Goal: Contribute content: Add original content to the website for others to see

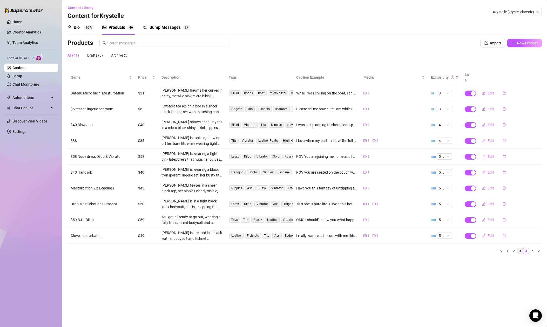
click at [519, 248] on link "3" at bounding box center [520, 251] width 6 height 6
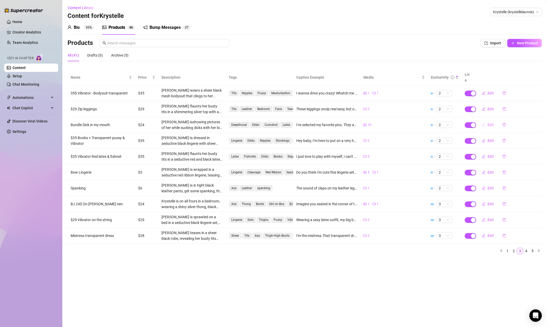
click at [490, 123] on span "Edit" at bounding box center [490, 125] width 6 height 4
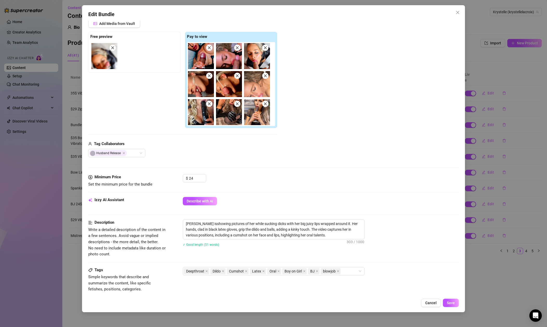
scroll to position [84, 0]
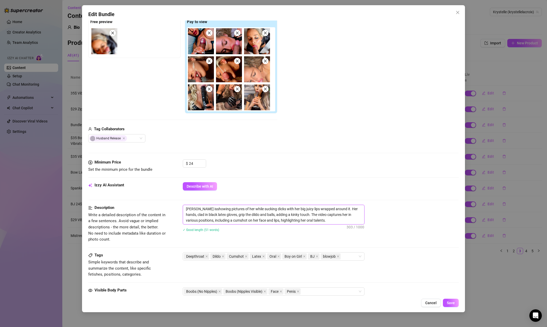
drag, startPoint x: 204, startPoint y: 209, endPoint x: 209, endPoint y: 209, distance: 5.2
click at [204, 209] on textarea "[PERSON_NAME] isshowing pictures of her while sucking dicks with her big juicy …" at bounding box center [273, 214] width 181 height 19
type textarea "[PERSON_NAME] is showing pictures of her while sucking dicks with her big juicy…"
drag, startPoint x: 219, startPoint y: 209, endPoint x: 248, endPoint y: 210, distance: 29.6
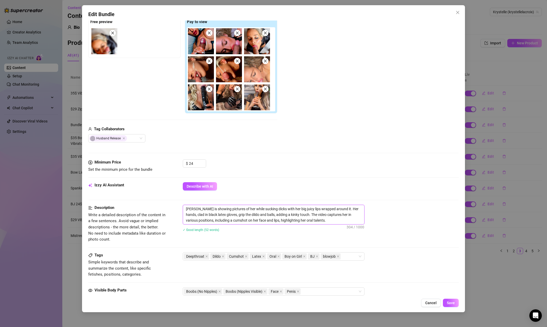
click at [219, 209] on textarea "[PERSON_NAME] is showing pictures of her while sucking dicks with her big juicy…" at bounding box center [273, 214] width 181 height 19
type textarea "[PERSON_NAME] is showing 1pictures of her while sucking dicks with her big juic…"
type textarea "[PERSON_NAME] is showing 10pictures of her while sucking dicks with her big jui…"
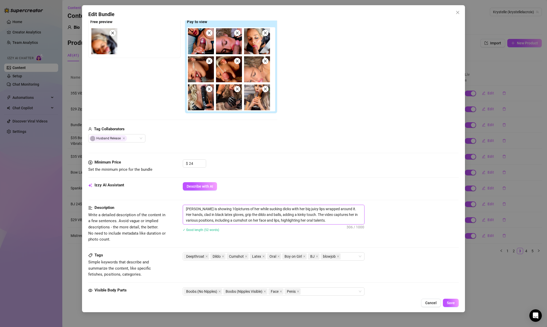
type textarea "[PERSON_NAME] is showing 10 pictures of her while sucking dicks with her big ju…"
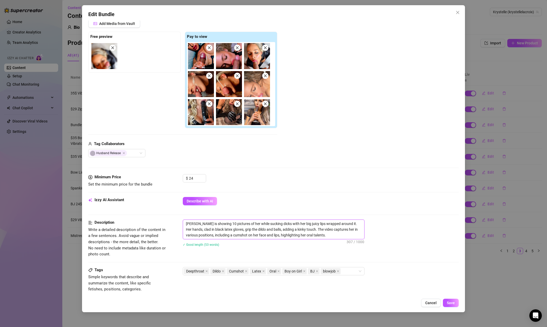
scroll to position [70, 0]
click at [222, 223] on textarea "[PERSON_NAME] is showing 10 pictures of her while sucking dicks with her big ju…" at bounding box center [273, 228] width 181 height 19
type textarea "[PERSON_NAME] is showing 1 pictures of her while sucking dicks with her big jui…"
type textarea "[PERSON_NAME] is showing pictures of her while sucking dicks with her big juicy…"
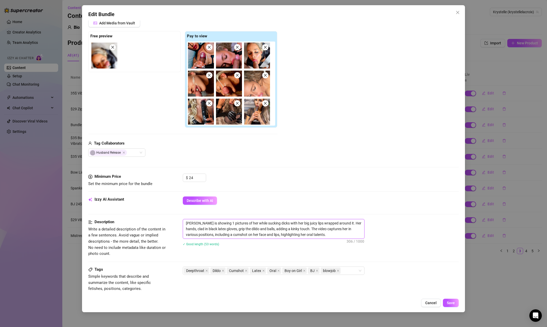
type textarea "[PERSON_NAME] is showing pictures of her while sucking dicks with her big juicy…"
type textarea "[PERSON_NAME] is showing a pictures of her while sucking dicks with her big jui…"
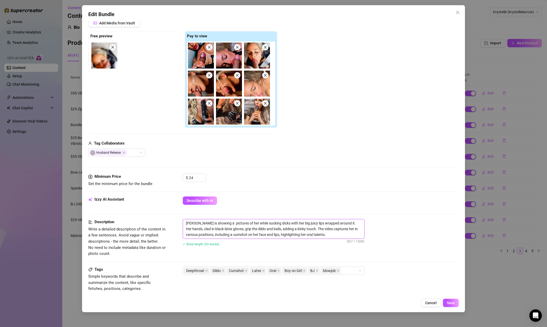
type textarea "[PERSON_NAME] is showing a b pictures of her while sucking dicks with her big j…"
type textarea "[PERSON_NAME] is showing a bu pictures of her while sucking dicks with her big …"
type textarea "[PERSON_NAME] is showing a bun pictures of her while sucking dicks with her big…"
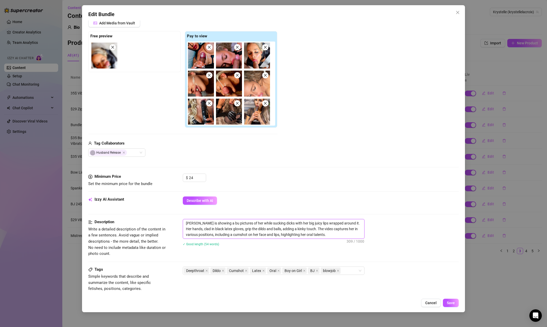
type textarea "[PERSON_NAME] is showing a bun pictures of her while sucking dicks with her big…"
type textarea "[PERSON_NAME] is showing a bund pictures of her while sucking dicks with her bi…"
type textarea "[PERSON_NAME] is showing a bundl pictures of her while sucking dicks with her b…"
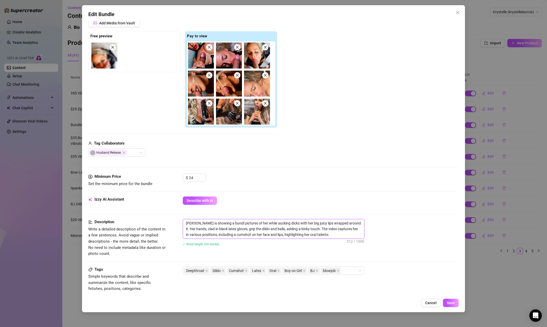
type textarea "[PERSON_NAME] is showing a bundle pictures of her while sucking dicks with her …"
type textarea "[PERSON_NAME] is showing a bundle o pictures of her while sucking dicks with he…"
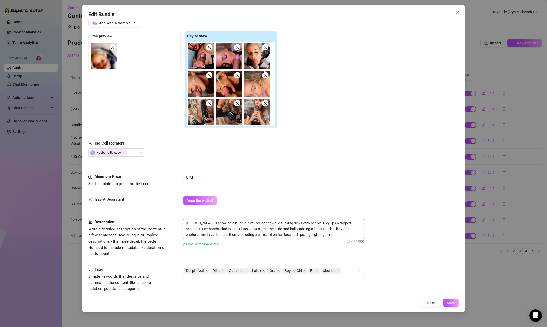
type textarea "[PERSON_NAME] is showing a bundle o pictures of her while sucking dicks with he…"
type textarea "[PERSON_NAME] is showing a bundle of pictures of her while sucking dicks with h…"
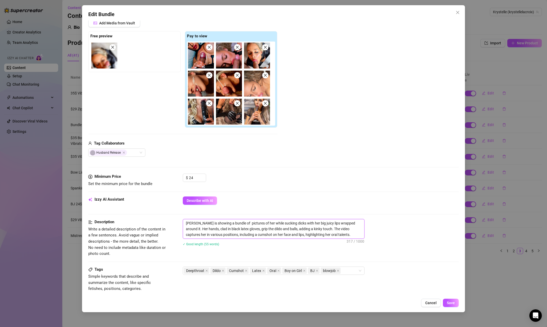
type textarea "[PERSON_NAME] is showing a bundle of 9 pictures of her while sucking dicks with…"
click at [208, 229] on textarea "[PERSON_NAME] is showing a bundle of 9 pictures of her while sucking dicks with…" at bounding box center [273, 228] width 181 height 19
type textarea "[PERSON_NAME] is showing a bundle of 9 pictures of her while sucking dicks with…"
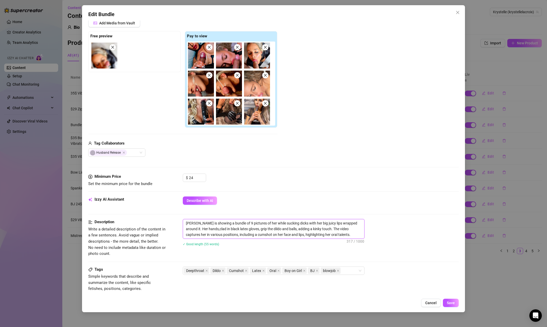
type textarea "[PERSON_NAME] is showing a bundle of 9 pictures of her while sucking dicks with…"
drag, startPoint x: 330, startPoint y: 229, endPoint x: 337, endPoint y: 228, distance: 7.6
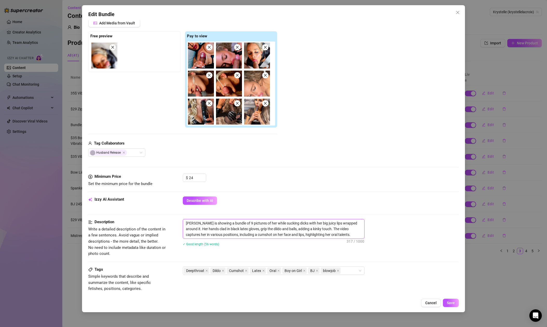
click at [337, 228] on textarea "[PERSON_NAME] is showing a bundle of 9 pictures of her while sucking dicks with…" at bounding box center [273, 228] width 181 height 19
type textarea "[PERSON_NAME] is showing a bundle of 9 pictures of her while sucking dicks with…"
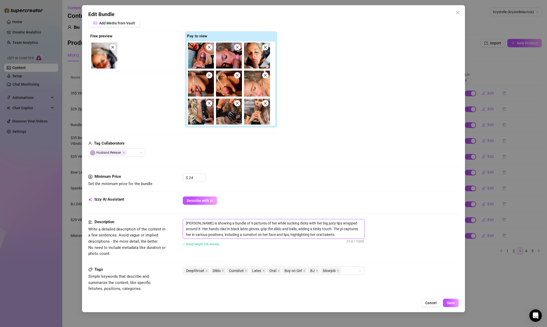
type textarea "[PERSON_NAME] is showing a bundle of 9 pictures of her while sucking dicks with…"
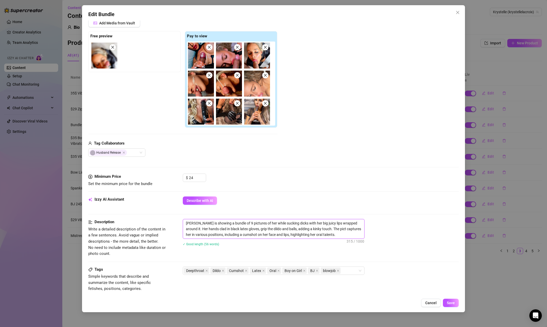
type textarea "[PERSON_NAME] is showing a bundle of 9 pictures of her while sucking dicks with…"
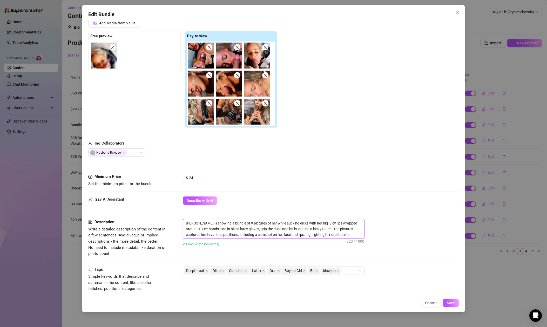
drag, startPoint x: 242, startPoint y: 234, endPoint x: 240, endPoint y: 235, distance: 2.6
click at [240, 235] on textarea "[PERSON_NAME] is showing a bundle of 9 pictures of her while sucking dicks with…" at bounding box center [273, 228] width 181 height 19
type textarea "[PERSON_NAME] is showing a bundle of 9 pictures of her while sucking dicks with…"
click at [344, 235] on textarea "[PERSON_NAME] is showing a bundle of 9 pictures of her while sucking dicks with…" at bounding box center [273, 228] width 181 height 19
type textarea "[PERSON_NAME] is showing a bundle of 9 pictures of her while sucking dicks with…"
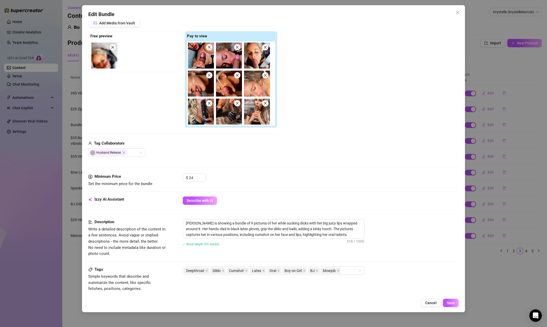
click at [415, 264] on div "Description Write a detailed description of the content in a few sentences. Avo…" at bounding box center [273, 242] width 370 height 47
click at [304, 271] on icon "close" at bounding box center [304, 270] width 3 height 3
click at [207, 271] on icon "close" at bounding box center [206, 270] width 3 height 3
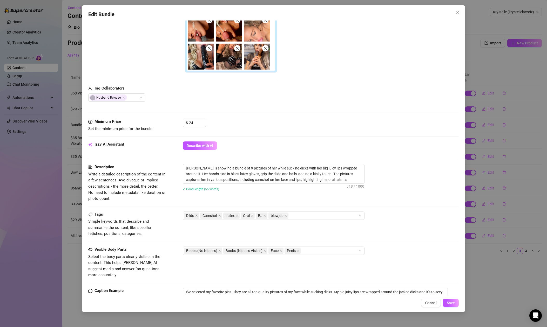
scroll to position [126, 0]
click at [266, 250] on icon "close" at bounding box center [264, 250] width 3 height 3
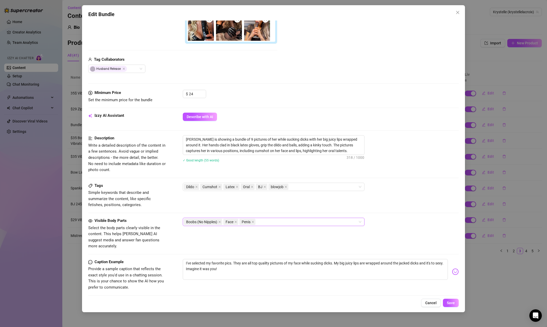
scroll to position [158, 0]
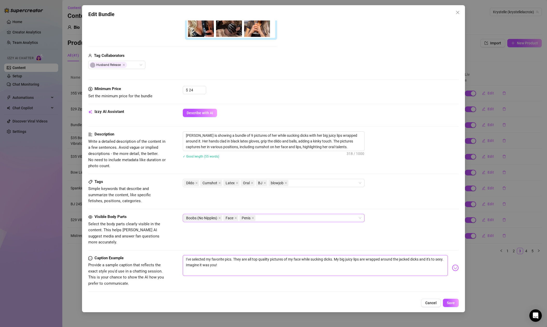
click at [226, 255] on textarea "I've selected my favorite pics. They are all top quality pictures of my face wh…" at bounding box center [315, 265] width 265 height 21
click at [232, 255] on textarea "I've selected my favorite pics. They are all top quality pictures of my face wh…" at bounding box center [315, 265] width 265 height 21
type textarea "I've selected my favorite pics . They are all top quality pictures of my face w…"
type textarea "I've selected my favorite pics w. They are all top quality pictures of my face …"
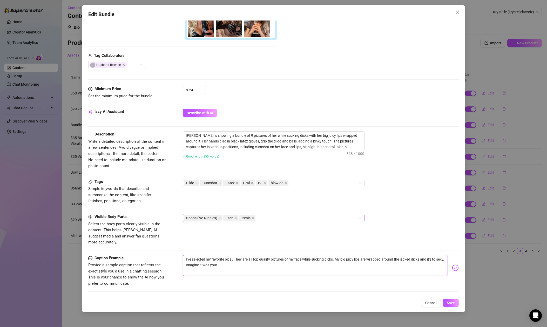
type textarea "I've selected my favorite pics w. They are all top quality pictures of my face …"
type textarea "I've selected my favorite pics . They are all top quality pictures of my face w…"
type textarea "I've selected my favorite pics o. They are all top quality pictures of my face …"
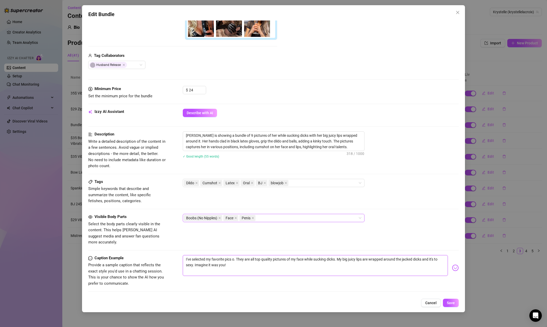
type textarea "I've selected my favorite pics of. They are all top quality pictures of my face…"
type textarea "I've selected my favorite pics of . They are all top quality pictures of my fac…"
type textarea "I've selected my favorite pics of m. They are all top quality pictures of my fa…"
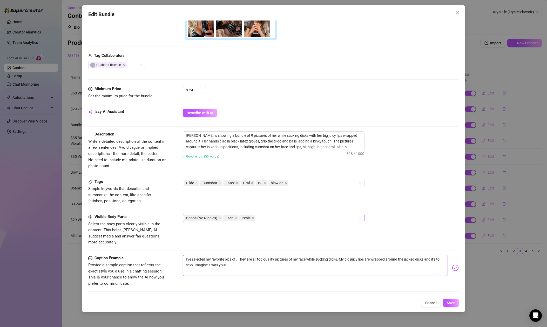
type textarea "I've selected my favorite pics of m. They are all top quality pictures of my fa…"
type textarea "I've selected my favorite pics of me. They are all top quality pictures of my f…"
type textarea "I've selected my favorite pics of me . They are all top quality pictures of my …"
type textarea "I've selected my favorite pics of me B. They are all top quality pictures of my…"
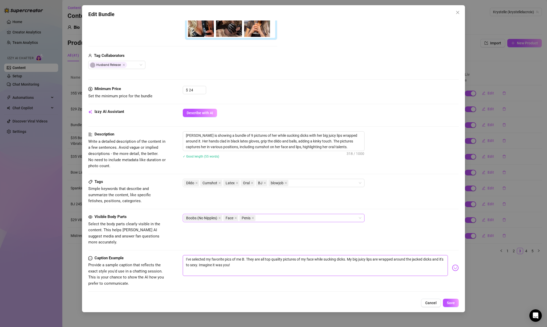
type textarea "I've selected my favorite pics of me Bl. They are all top quality pictures of m…"
type textarea "I've selected my favorite pics of me Blo. They are all top quality pictures of …"
type textarea "I've selected my favorite pics of me Blow. They are all top quality pictures of…"
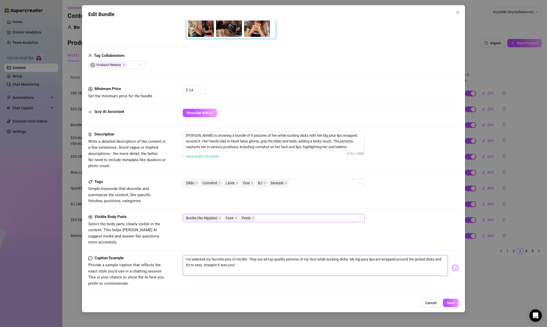
type textarea "I've selected my favorite pics of me Blow. They are all top quality pictures of…"
type textarea "I've selected my favorite pics of me Blowj. They are all top quality pictures o…"
type textarea "I've selected my favorite pics of me Blowjo. They are all top quality pictures …"
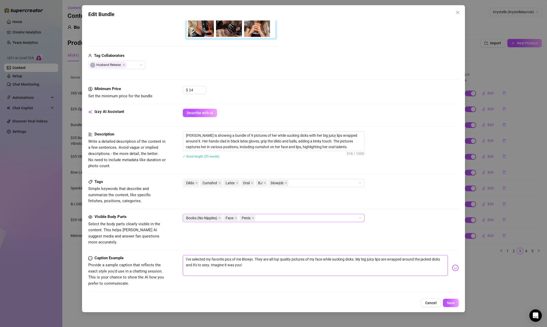
type textarea "I've selected my favorite pics of me Blowjob. They are all top quality pictures…"
type textarea "I've selected my favorite pics of me Blowjob . They are all top quality picture…"
type textarea "I've selected my favorite pics of me Blowjob t. They are all top quality pictur…"
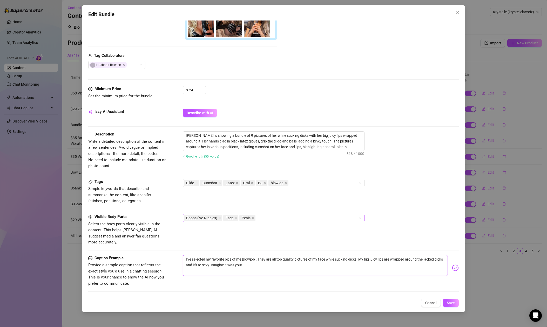
type textarea "I've selected my favorite pics of me Blowjob t. They are all top quality pictur…"
type textarea "I've selected my favorite pics of me Blowjob ta. They are all top quality pictu…"
type textarea "I've selected my favorite pics of me Blowjob tal. They are all top quality pict…"
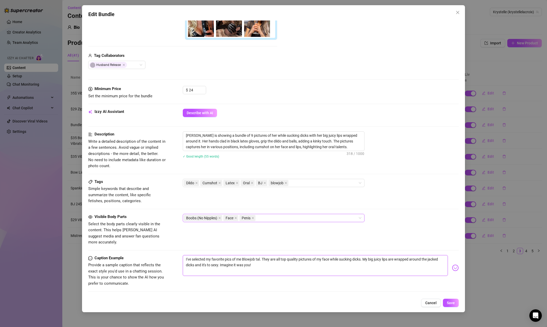
type textarea "I've selected my favorite pics of me Blowjob tale. They are all top quality pic…"
type textarea "I've selected my favorite pics of me Blowjob talen. They are all top quality pi…"
type textarea "I've selected my favorite pics of me Blowjob talent. They are all top quality p…"
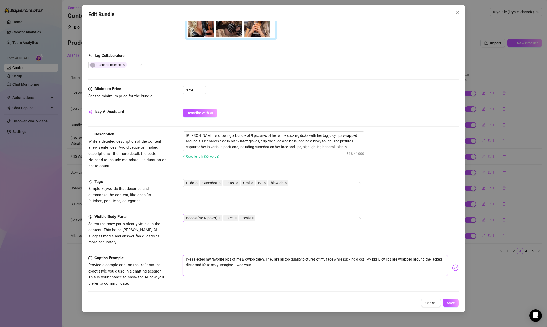
type textarea "I've selected my favorite pics of me Blowjob talent. They are all top quality p…"
drag, startPoint x: 221, startPoint y: 259, endPoint x: 225, endPoint y: 258, distance: 3.2
click at [221, 259] on textarea "I've selected my favorite pics of me Blowjob talent. They are all top quality p…" at bounding box center [315, 265] width 265 height 21
drag, startPoint x: 219, startPoint y: 259, endPoint x: 222, endPoint y: 259, distance: 2.9
click at [222, 259] on textarea "I've selected my favorite pics of me Blowjob talent. They are all top quality p…" at bounding box center [315, 265] width 265 height 21
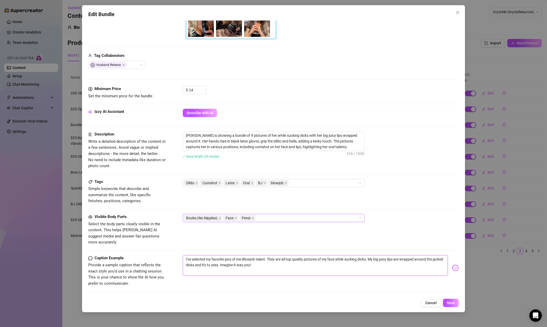
type textarea "I've selected my favorite pics of me Blowjob talent. They are all top quality p…"
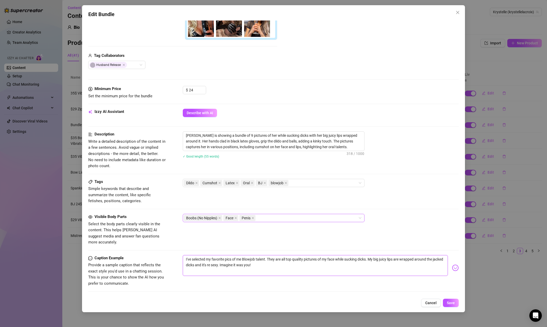
type textarea "I've selected my favorite pics of me Blowjob talent. They are all top quality p…"
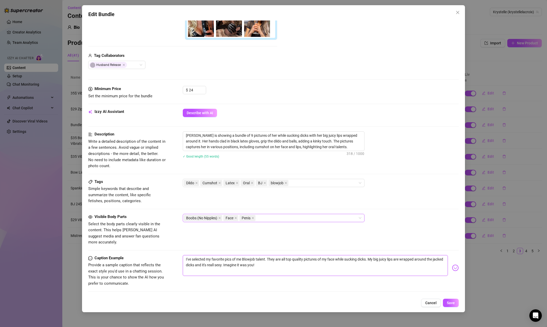
type textarea "I've selected my favorite pics of me Blowjob talent. They are all top quality p…"
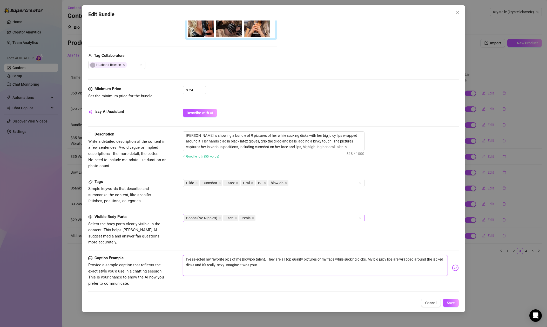
type textarea "I've selected my favorite pics of me Blowjob talent. They are all top quality p…"
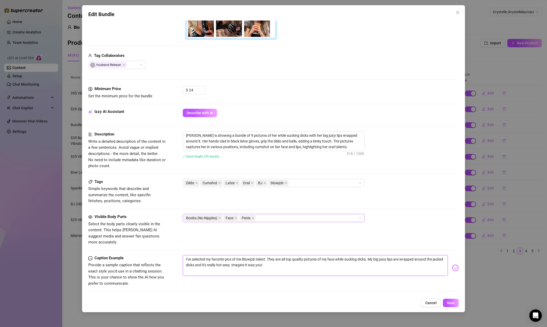
type textarea "I've selected my favorite pics of me Blowjob talent. They are all top quality p…"
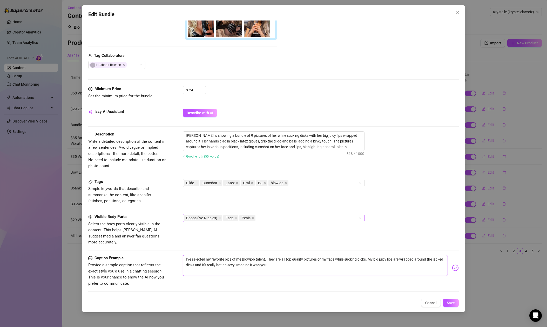
type textarea "I've selected my favorite pics of me Blowjob talent. They are all top quality p…"
click at [280, 259] on textarea "I've selected my favorite pics of me Blowjob talent. They are all top quality p…" at bounding box center [315, 265] width 265 height 21
type textarea "I've selected my favorite pics of me Blowjob talent. They are all top quality p…"
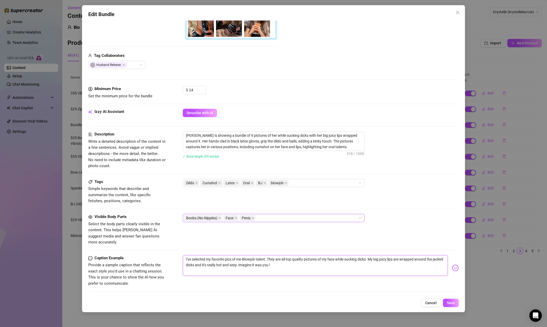
type textarea "I've selected my favorite pics of me Blowjob talent. They are all top quality p…"
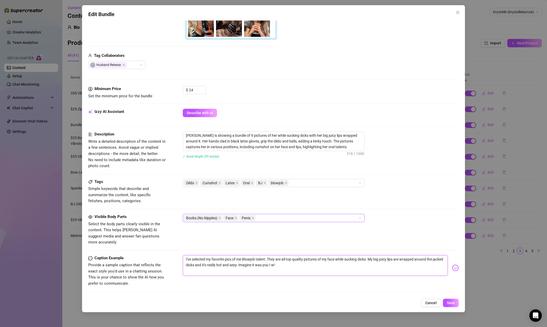
type textarea "I've selected my favorite pics of me Blowjob talent. They are all top quality p…"
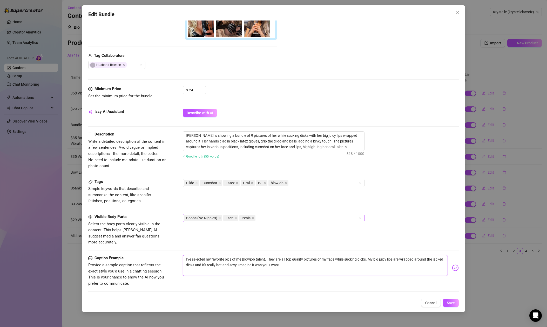
type textarea "I've selected my favorite pics of me Blowjob talent. They are all top quality p…"
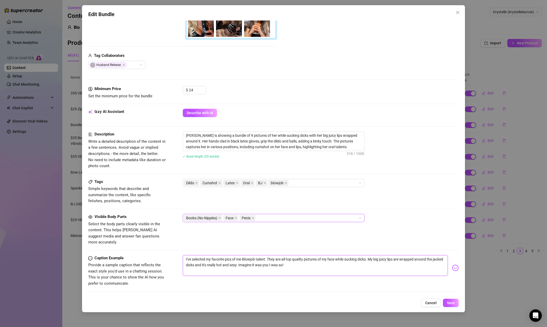
type textarea "I've selected my favorite pics of me Blowjob talent. They are all top quality p…"
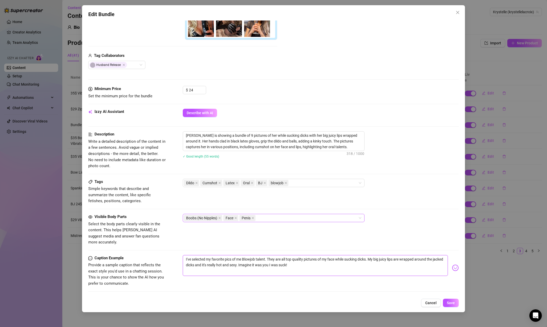
type textarea "I've selected my favorite pics of me Blowjob talent. They are all top quality p…"
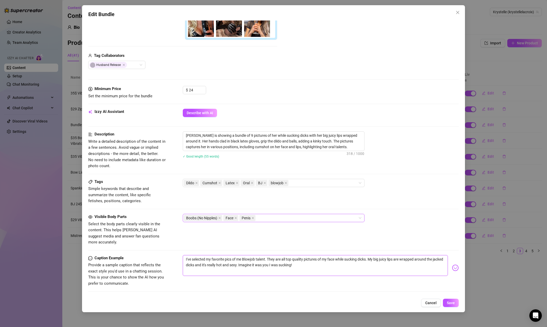
type textarea "I've selected my favorite pics of me Blowjob talent. They are all top quality p…"
click at [450, 304] on span "Save" at bounding box center [451, 303] width 8 height 4
